Goal: Communication & Community: Share content

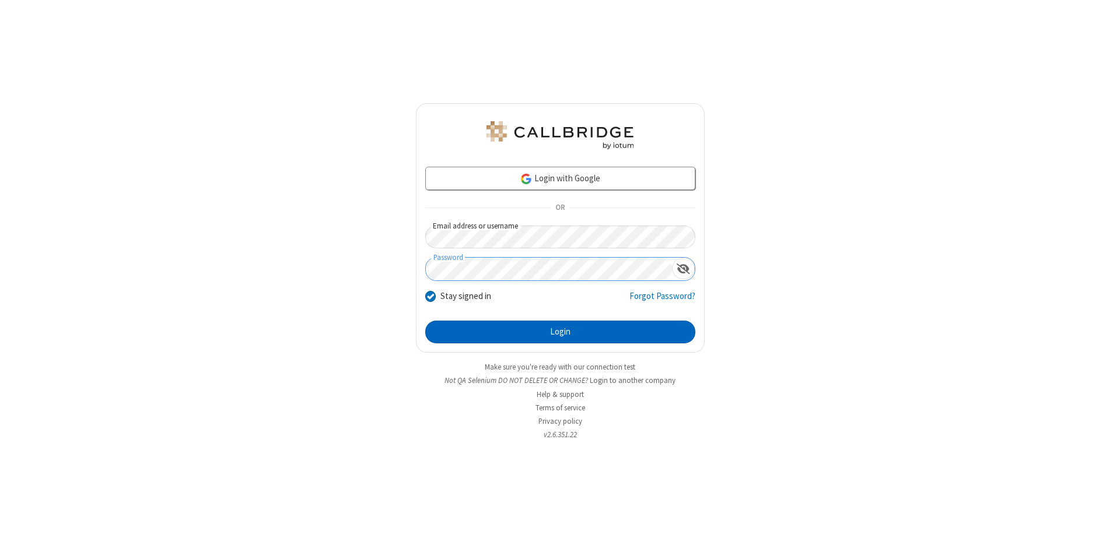
click at [560, 332] on button "Login" at bounding box center [560, 332] width 270 height 23
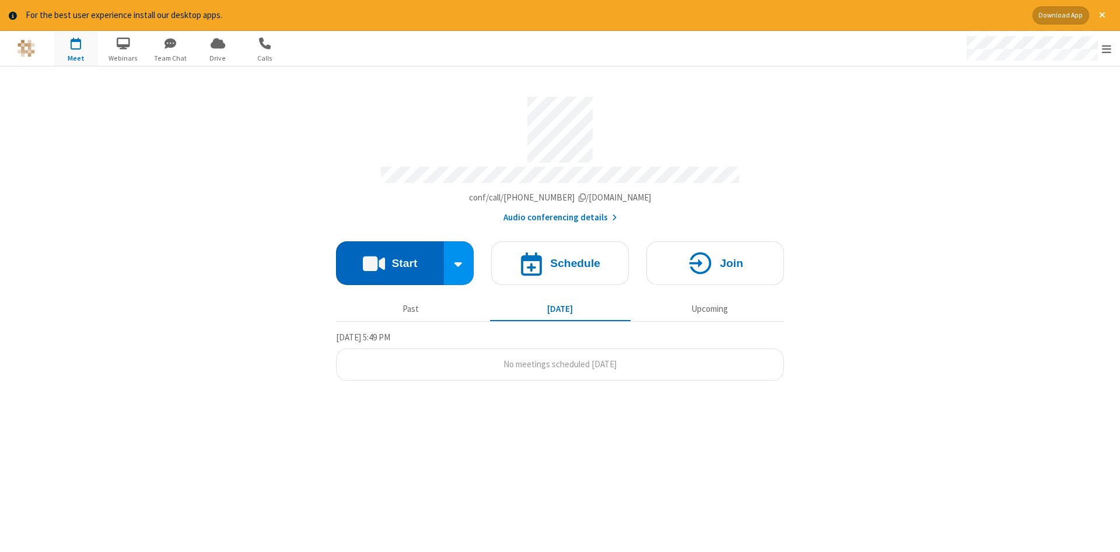
click at [390, 259] on button "Start" at bounding box center [390, 263] width 108 height 44
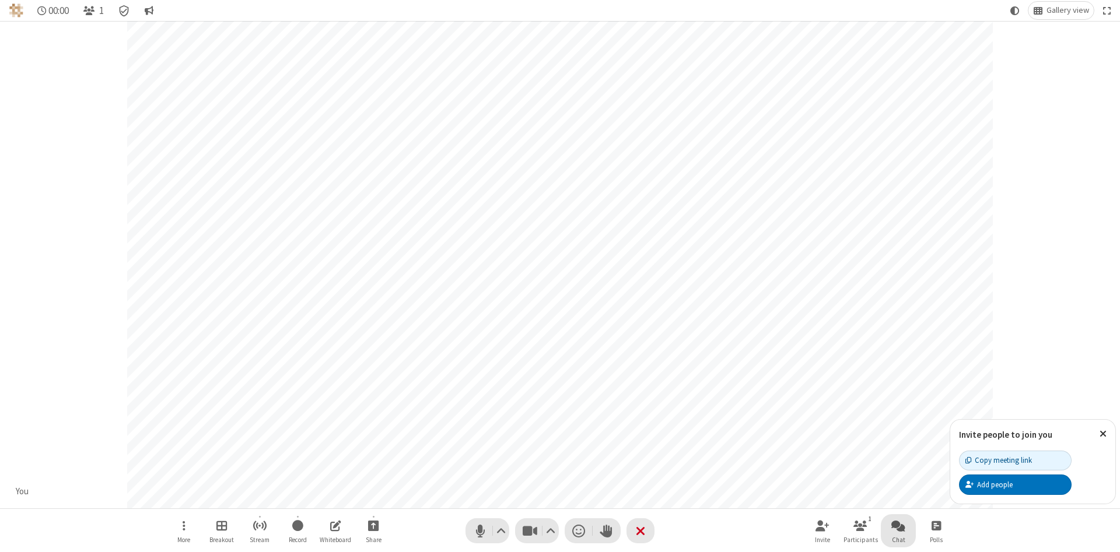
click at [898, 525] on span "Open chat" at bounding box center [898, 525] width 14 height 15
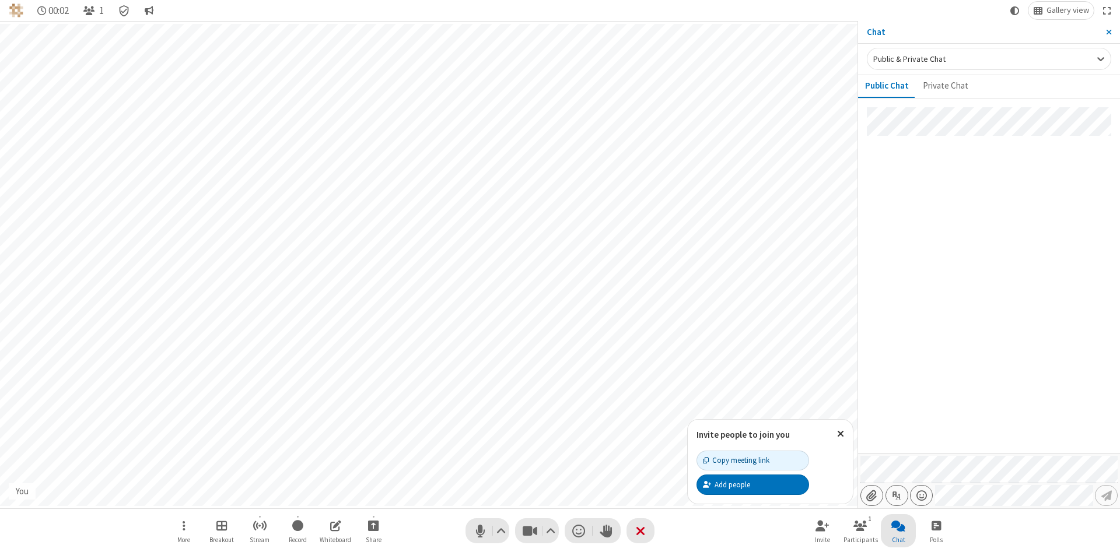
type input "C:\fakepath\doc_test.docx"
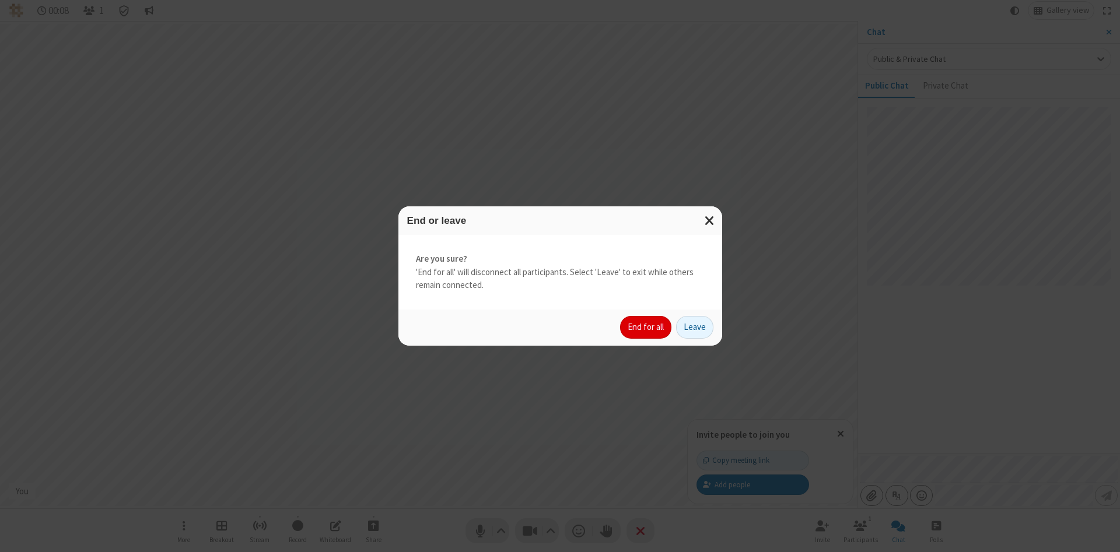
click at [646, 327] on button "End for all" at bounding box center [645, 327] width 51 height 23
